Goal: Navigation & Orientation: Go to known website

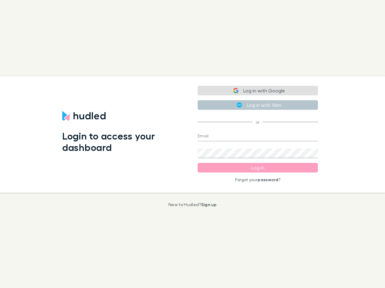
click at [192, 144] on div "Login to access your dashboard" at bounding box center [124, 134] width 135 height 117
click at [258, 91] on button "Log in with Google" at bounding box center [257, 91] width 120 height 10
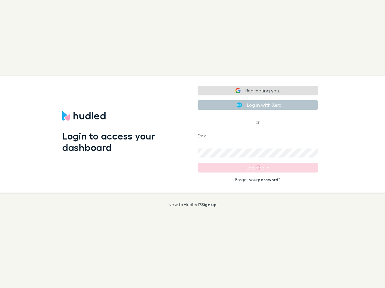
click at [258, 105] on button "Log in with Xero" at bounding box center [257, 105] width 120 height 10
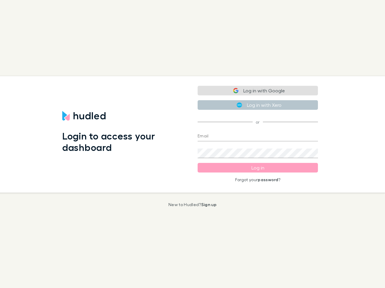
click at [258, 137] on input "Email" at bounding box center [257, 137] width 120 height 10
click at [258, 168] on form "Email Password Log in Forgot your password ?" at bounding box center [257, 154] width 120 height 55
